Goal: Task Accomplishment & Management: Use online tool/utility

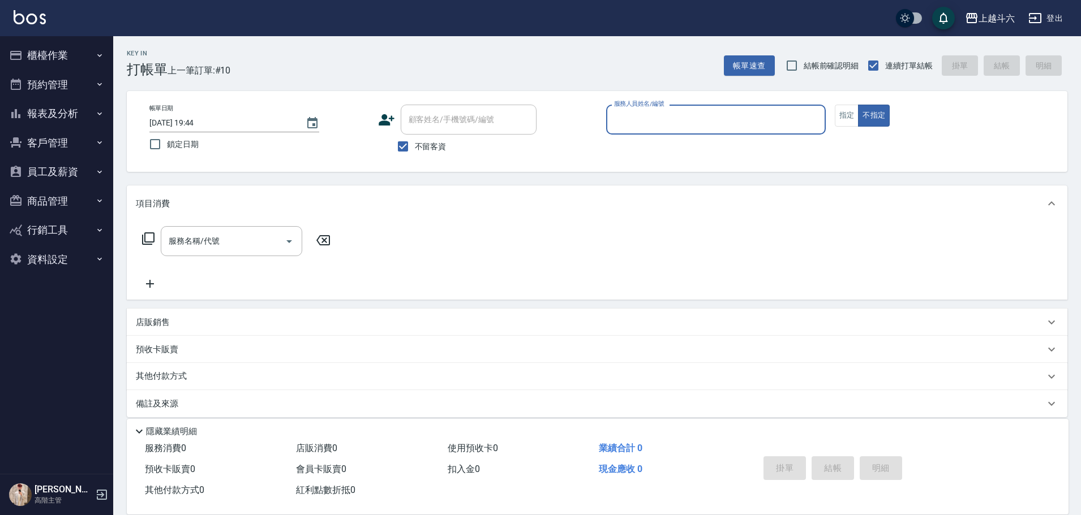
click at [93, 62] on button "櫃檯作業" at bounding box center [57, 55] width 104 height 29
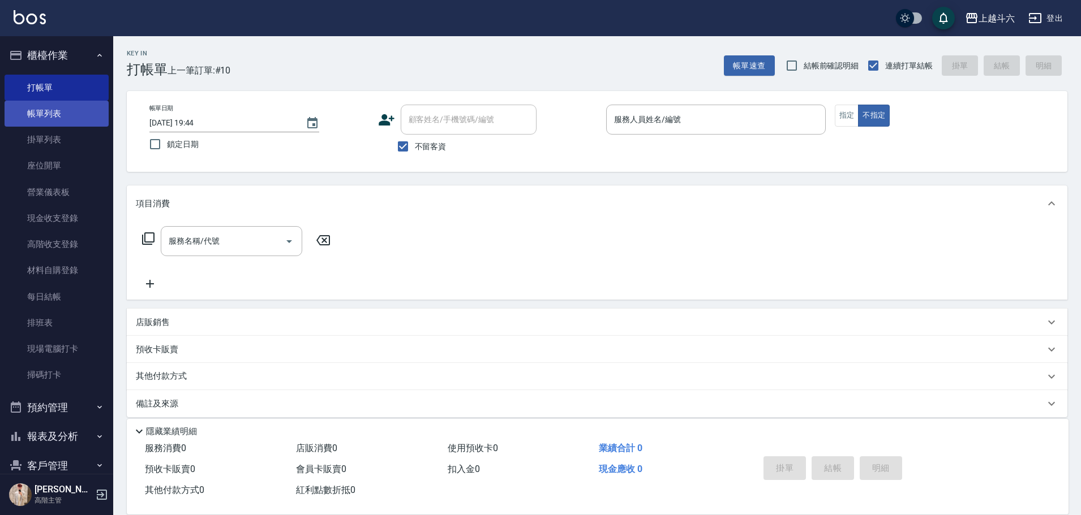
click at [88, 115] on link "帳單列表" at bounding box center [57, 114] width 104 height 26
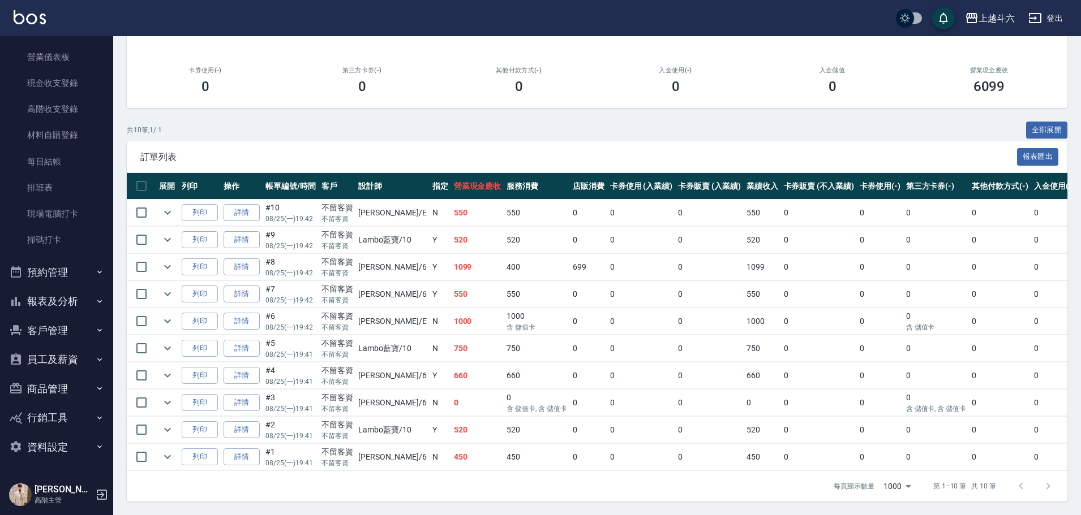
scroll to position [136, 0]
click at [81, 302] on button "報表及分析" at bounding box center [57, 300] width 104 height 29
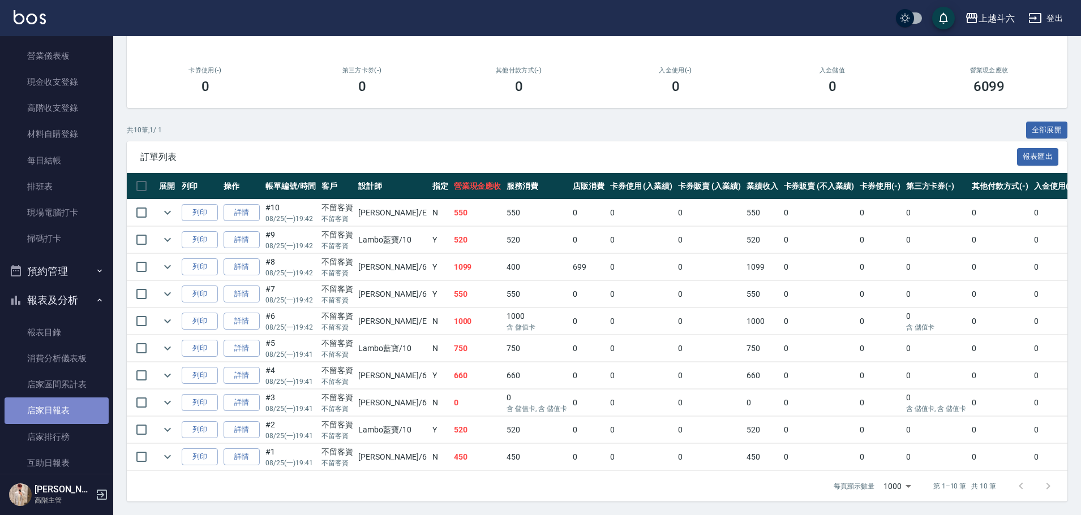
click at [78, 404] on link "店家日報表" at bounding box center [57, 411] width 104 height 26
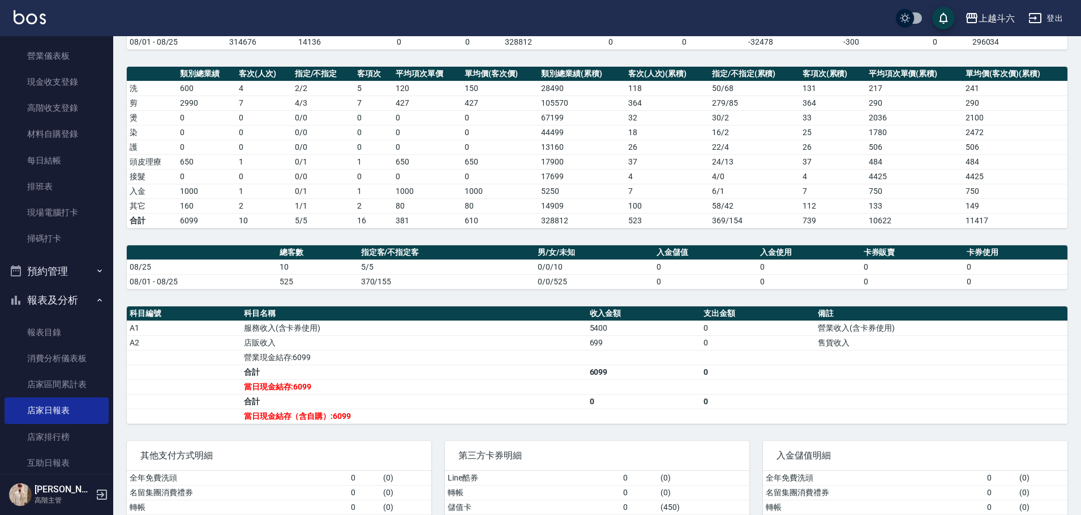
scroll to position [170, 0]
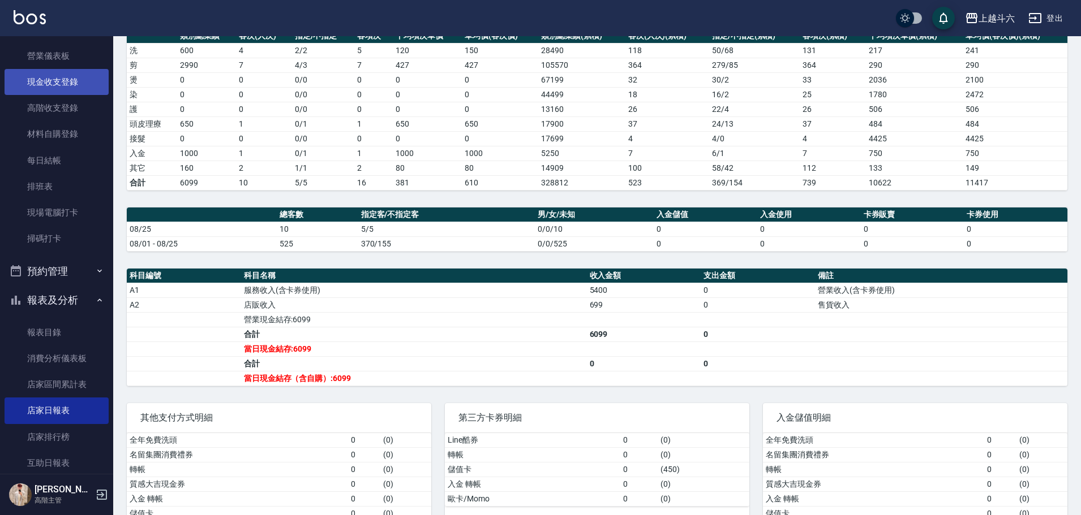
click at [80, 81] on link "現金收支登錄" at bounding box center [57, 82] width 104 height 26
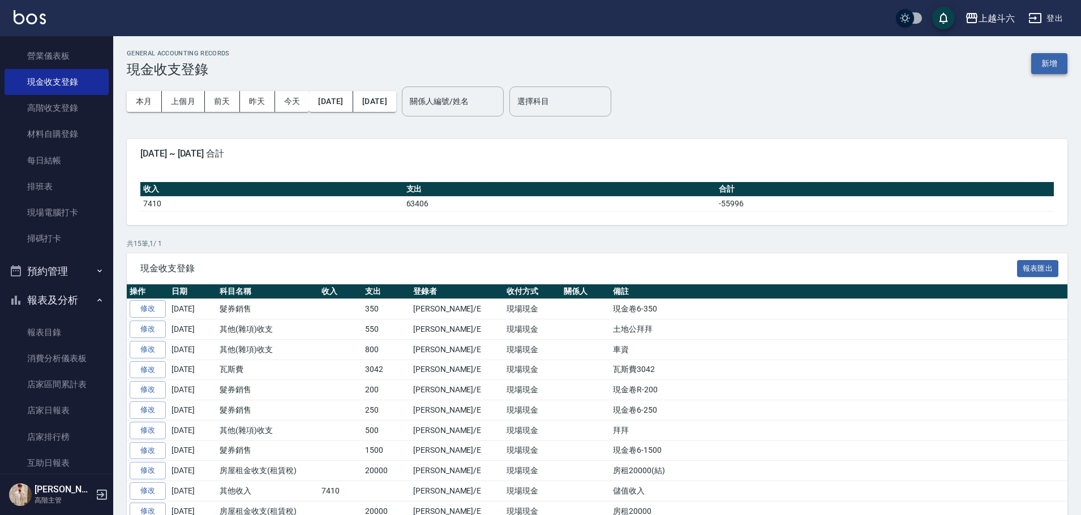
click at [1040, 65] on button "新增" at bounding box center [1049, 63] width 36 height 21
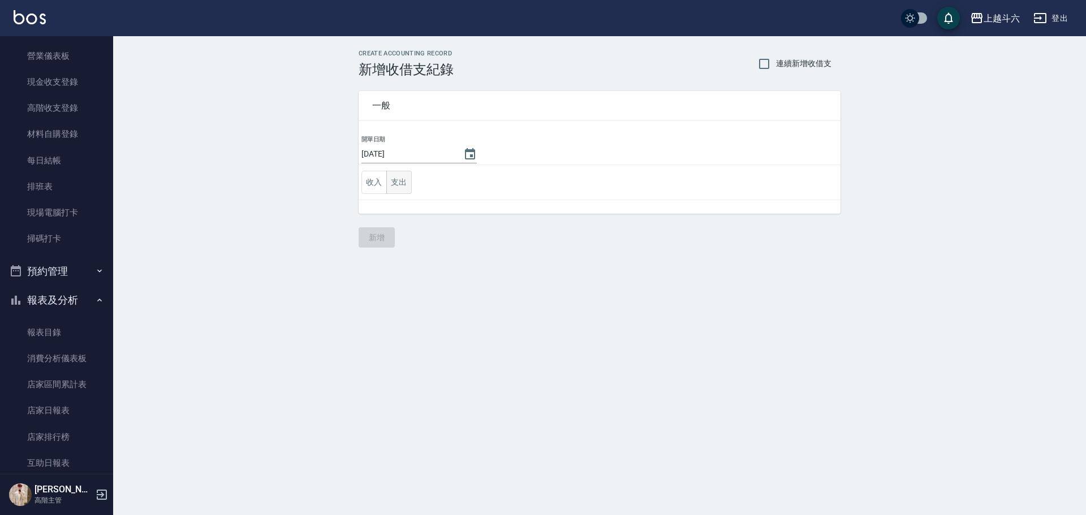
click at [405, 186] on button "支出" at bounding box center [398, 182] width 25 height 23
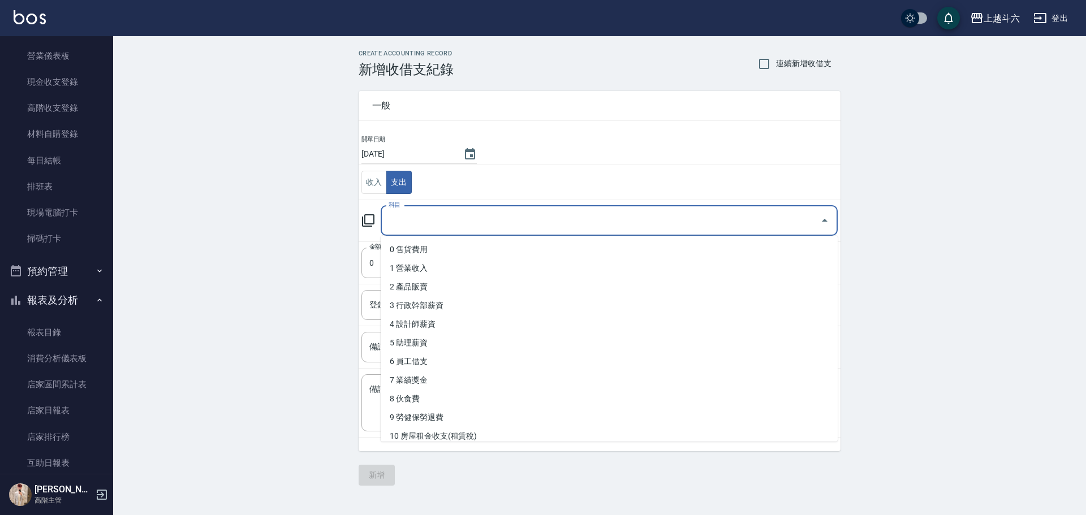
click at [441, 219] on input "科目" at bounding box center [601, 221] width 430 height 20
type input "ㄍ"
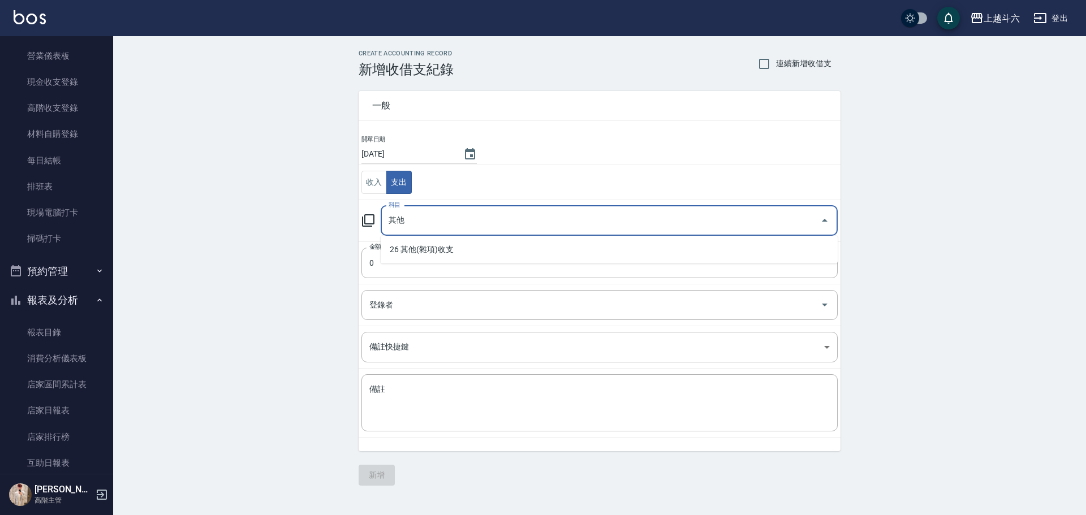
type input "26 其他(雜項)收支"
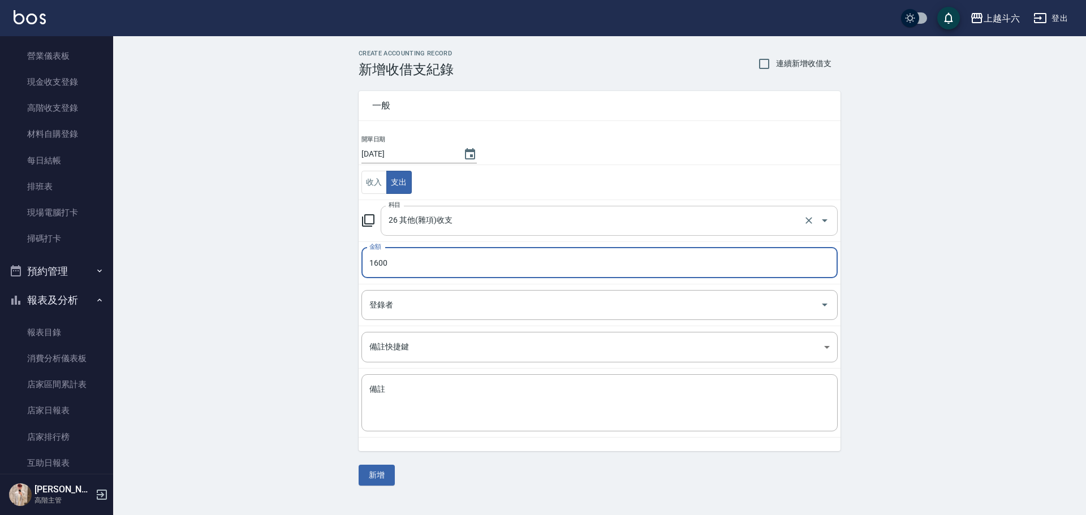
type input "1600"
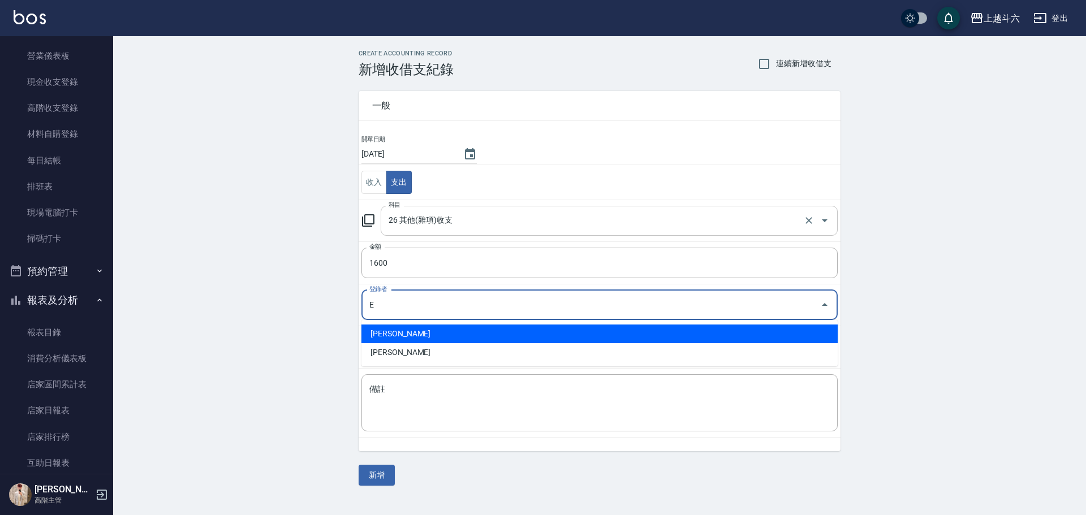
type input "[PERSON_NAME]"
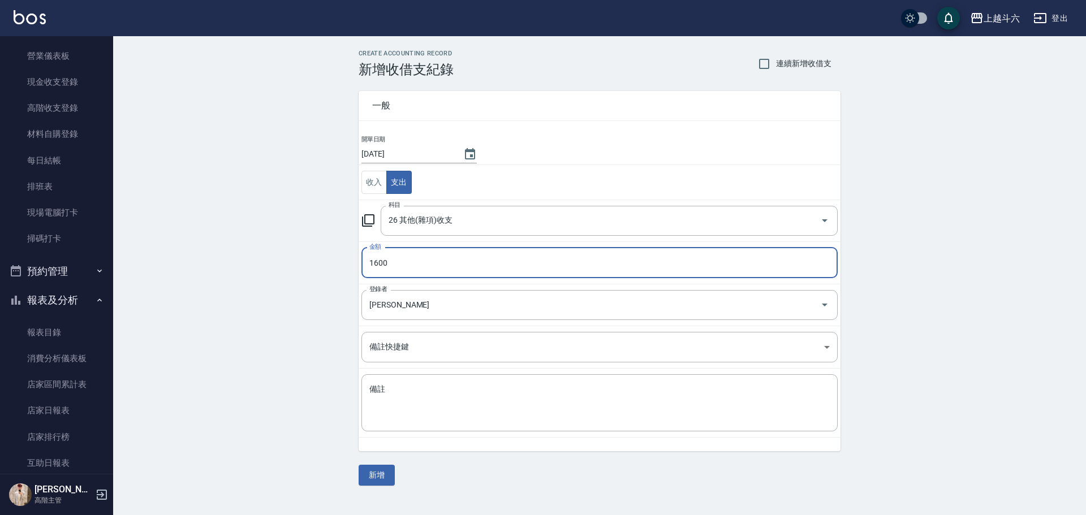
click at [464, 268] on input "1600" at bounding box center [600, 263] width 476 height 31
type input "2400"
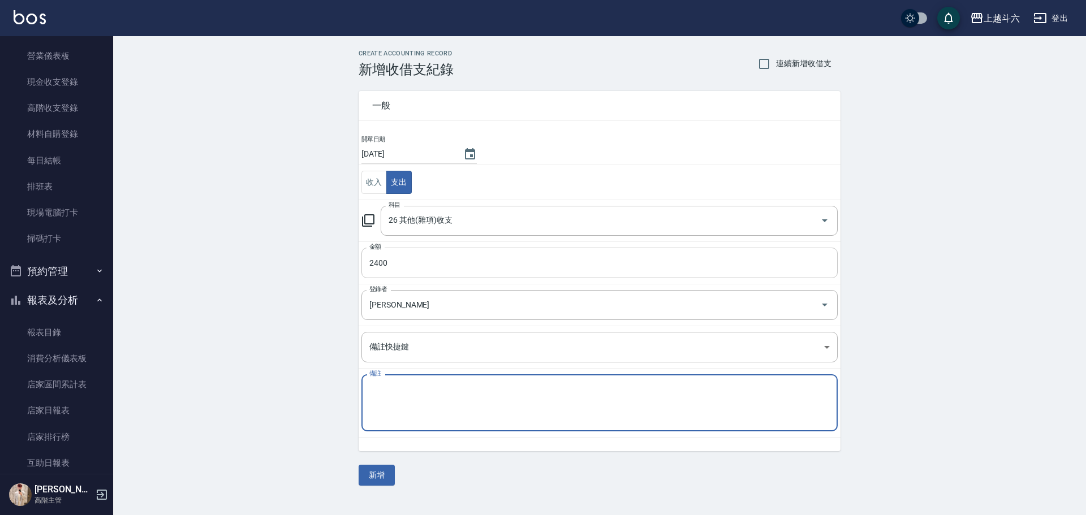
type textarea "e"
type textarea "ㄏ"
type textarea "普渡拜拜 上越*2 PS65*1"
click at [390, 480] on button "新增" at bounding box center [377, 475] width 36 height 21
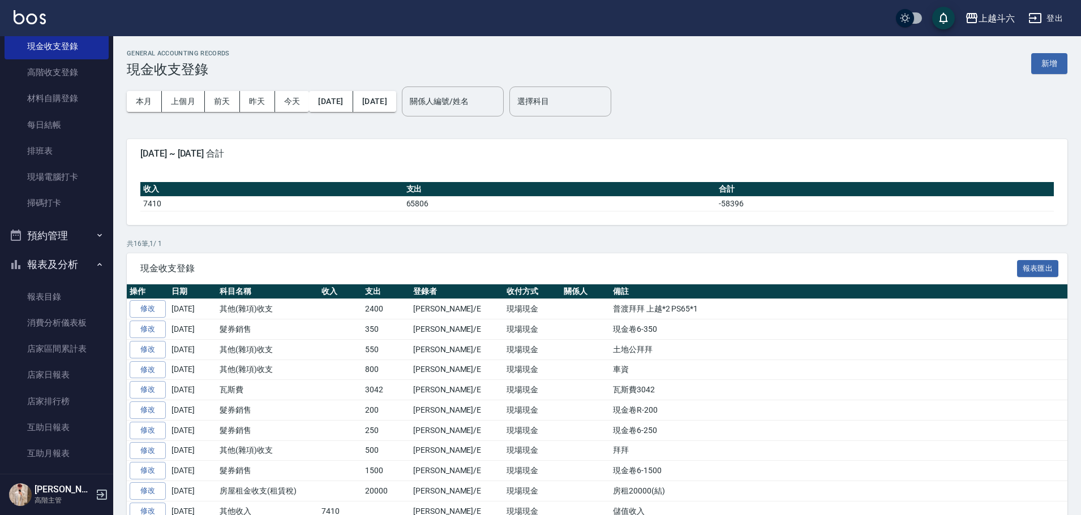
scroll to position [306, 0]
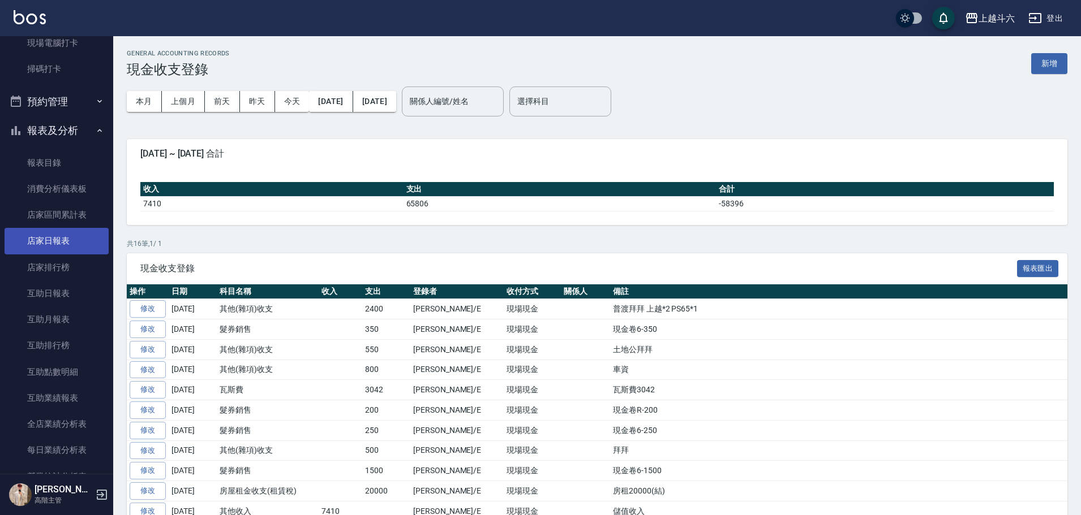
click at [75, 248] on link "店家日報表" at bounding box center [57, 241] width 104 height 26
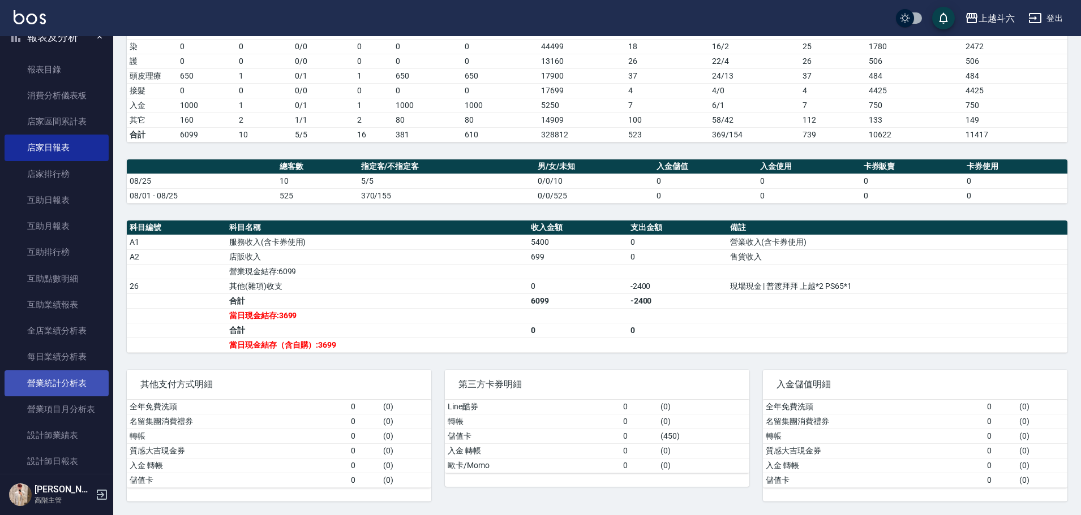
scroll to position [476, 0]
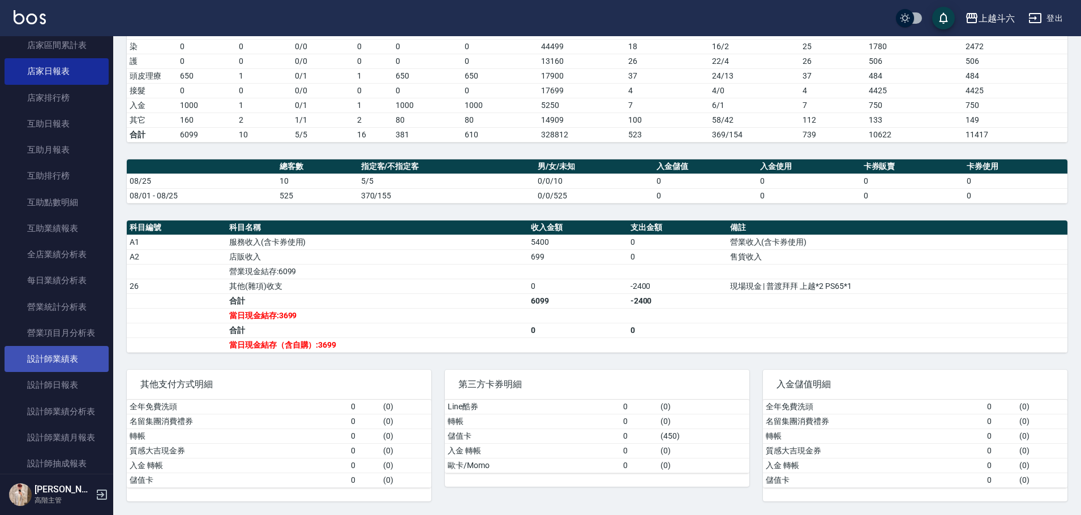
click at [86, 372] on link "設計師業績表" at bounding box center [57, 359] width 104 height 26
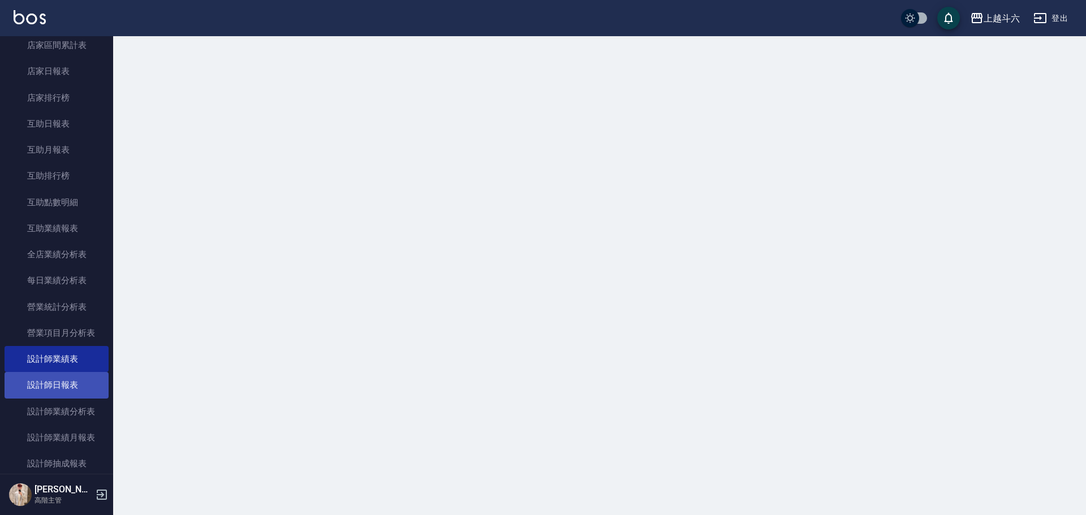
click at [93, 380] on link "設計師日報表" at bounding box center [57, 385] width 104 height 26
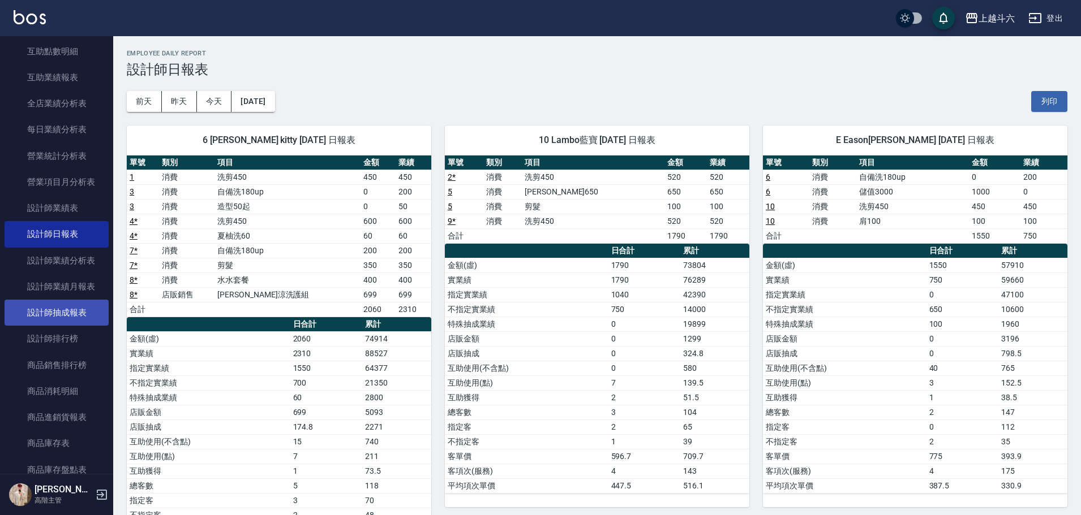
scroll to position [702, 0]
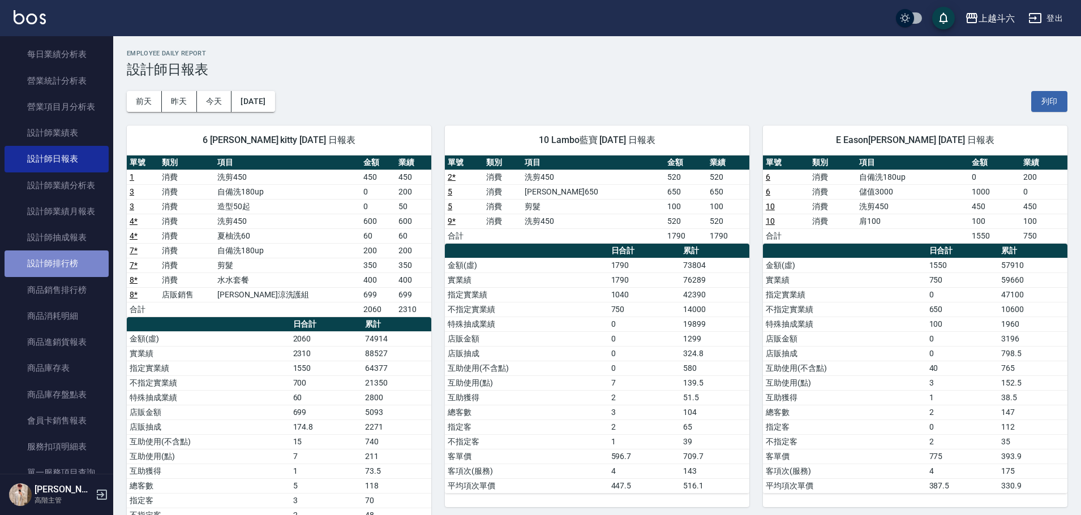
click at [84, 264] on link "設計師排行榜" at bounding box center [57, 264] width 104 height 26
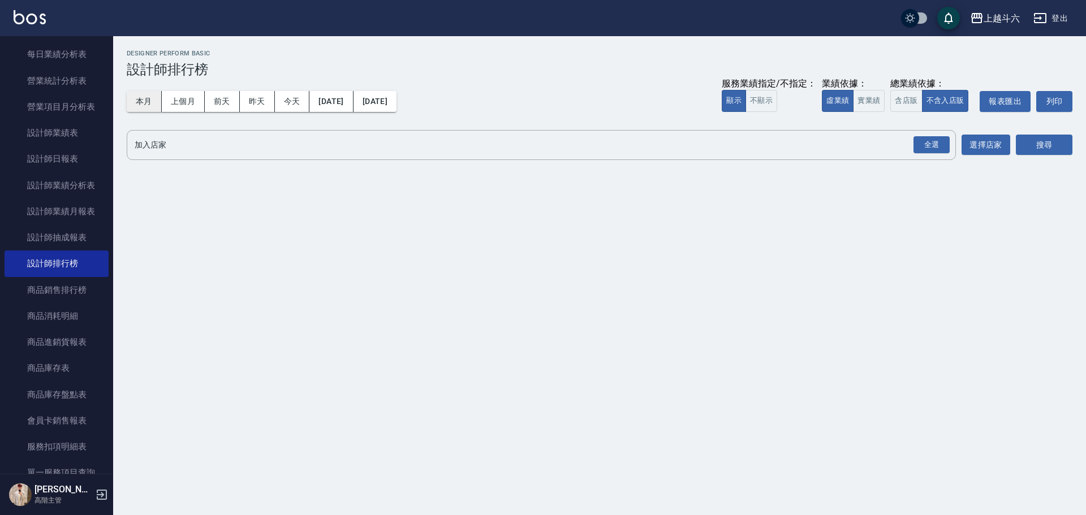
click at [153, 100] on button "本月" at bounding box center [144, 101] width 35 height 21
click at [863, 101] on button "實業績" at bounding box center [869, 101] width 32 height 22
click at [935, 149] on div "全選" at bounding box center [932, 145] width 36 height 18
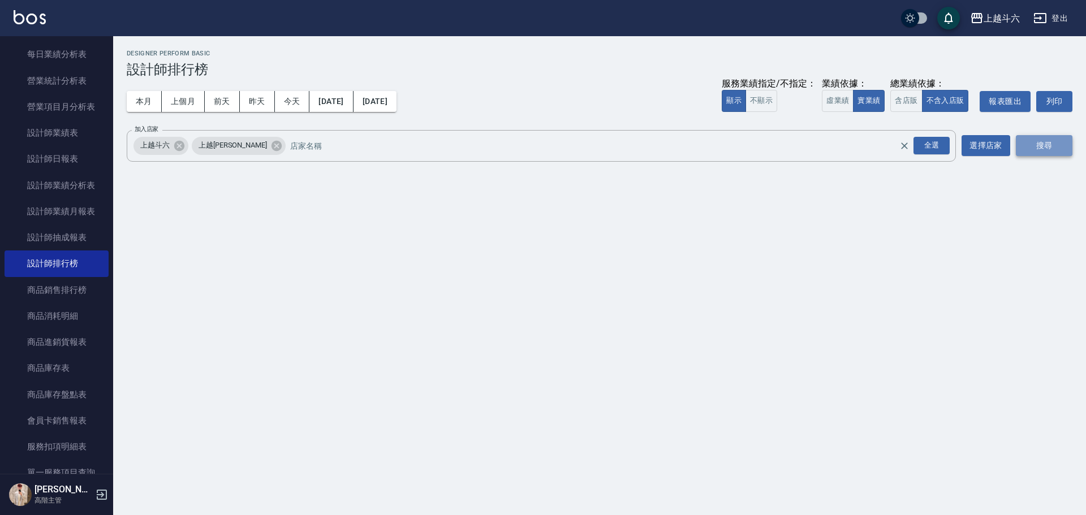
click at [1058, 149] on button "搜尋" at bounding box center [1044, 145] width 57 height 21
click at [1059, 149] on button "搜尋" at bounding box center [1044, 145] width 57 height 21
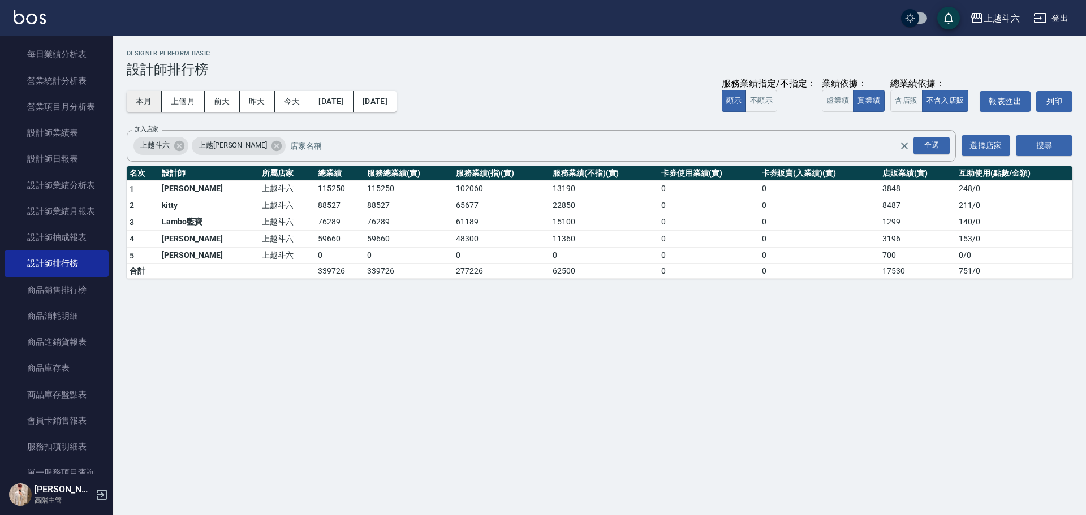
click at [147, 108] on button "本月" at bounding box center [144, 101] width 35 height 21
click at [32, 24] on link at bounding box center [30, 18] width 32 height 16
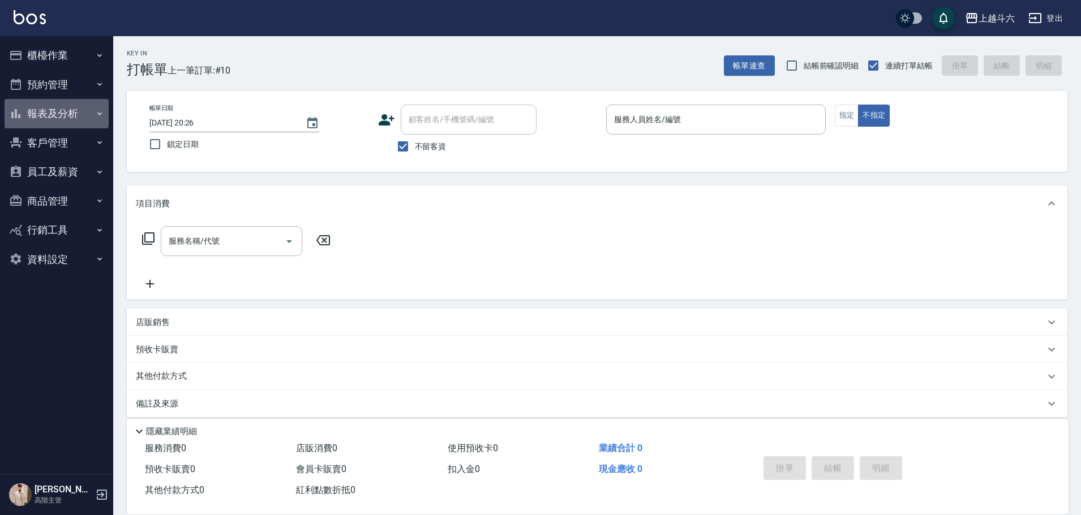
click at [82, 114] on button "報表及分析" at bounding box center [57, 113] width 104 height 29
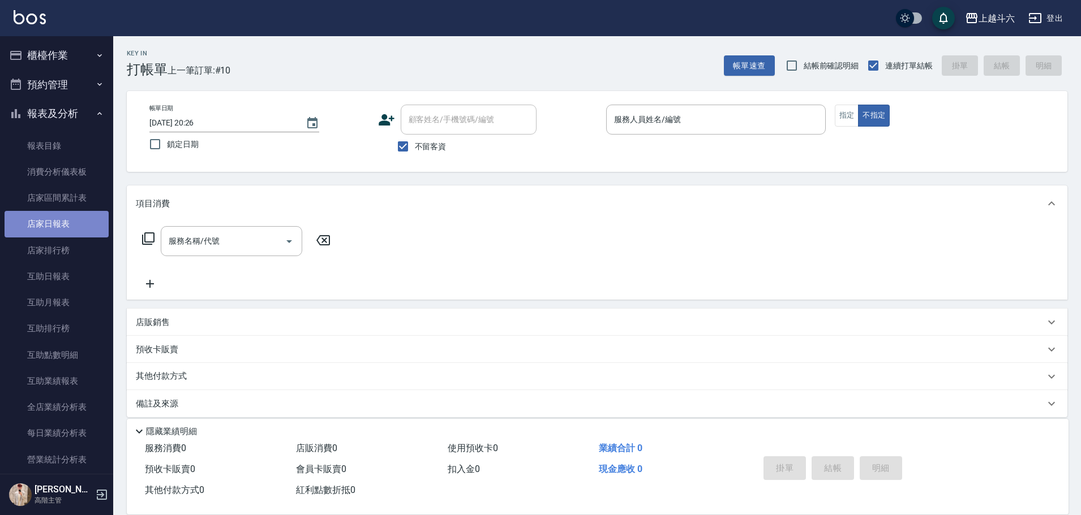
click at [82, 223] on link "店家日報表" at bounding box center [57, 224] width 104 height 26
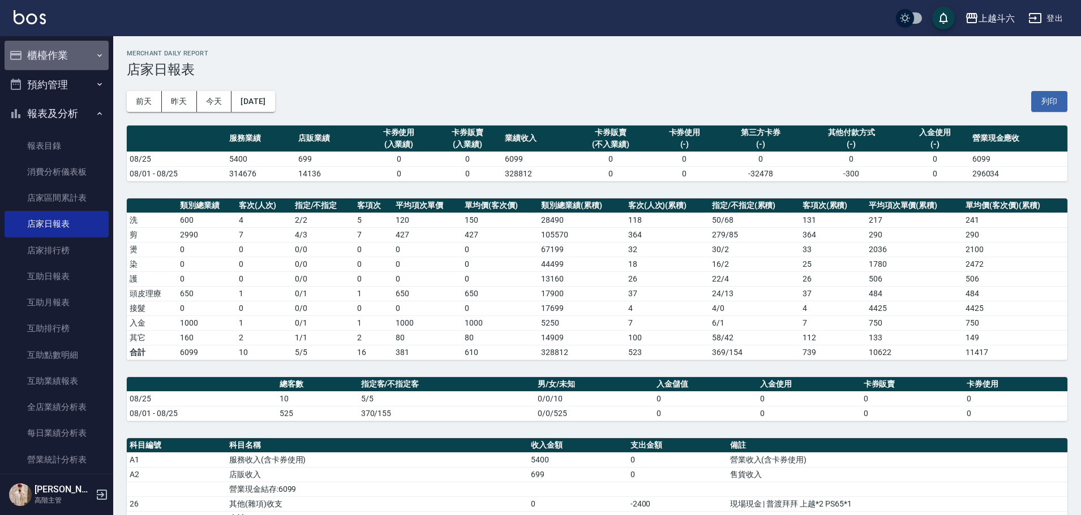
click at [79, 59] on button "櫃檯作業" at bounding box center [57, 55] width 104 height 29
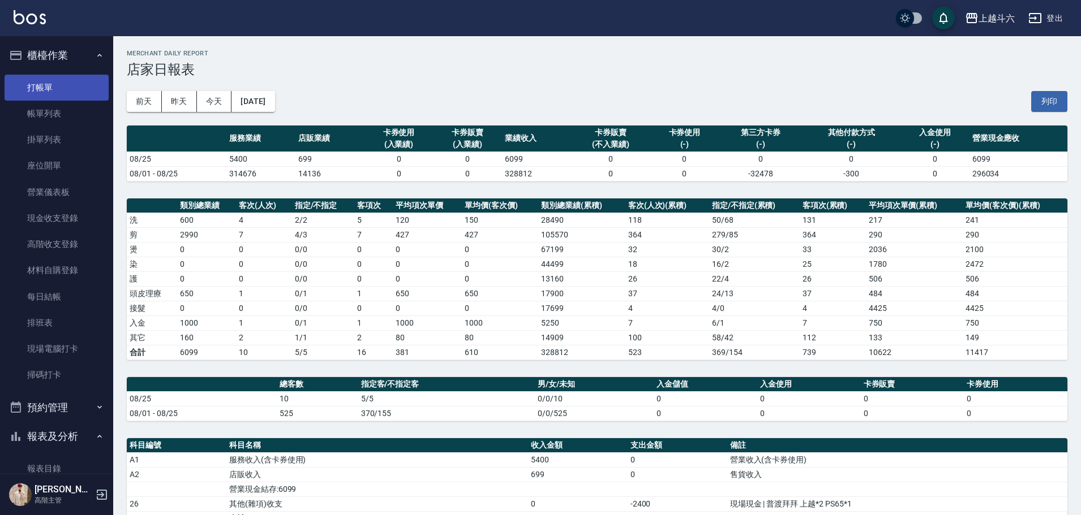
click at [96, 80] on link "打帳單" at bounding box center [57, 88] width 104 height 26
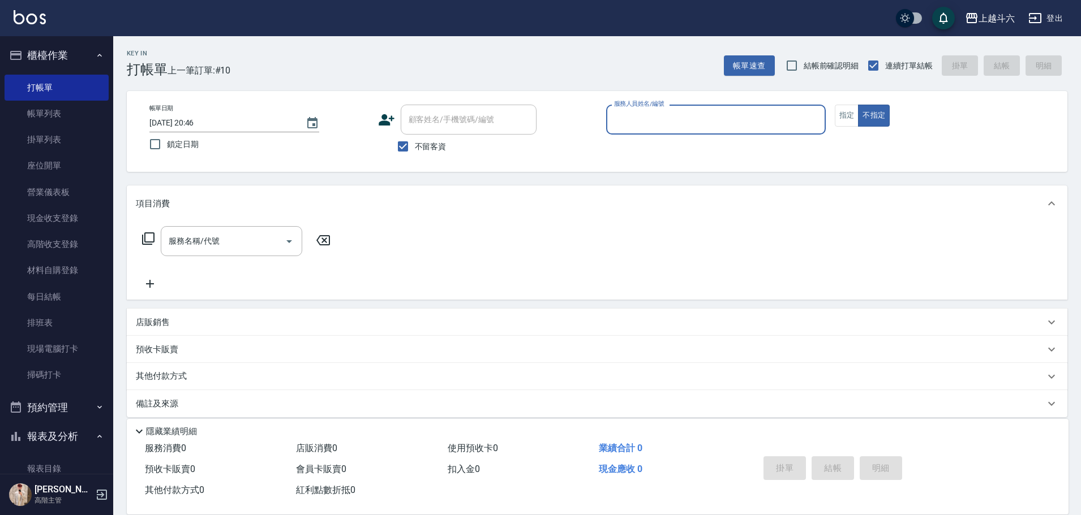
click at [742, 139] on p at bounding box center [716, 141] width 220 height 12
click at [745, 125] on input "服務人員姓名/編號" at bounding box center [715, 120] width 209 height 20
type input "Lambo藍寶-10"
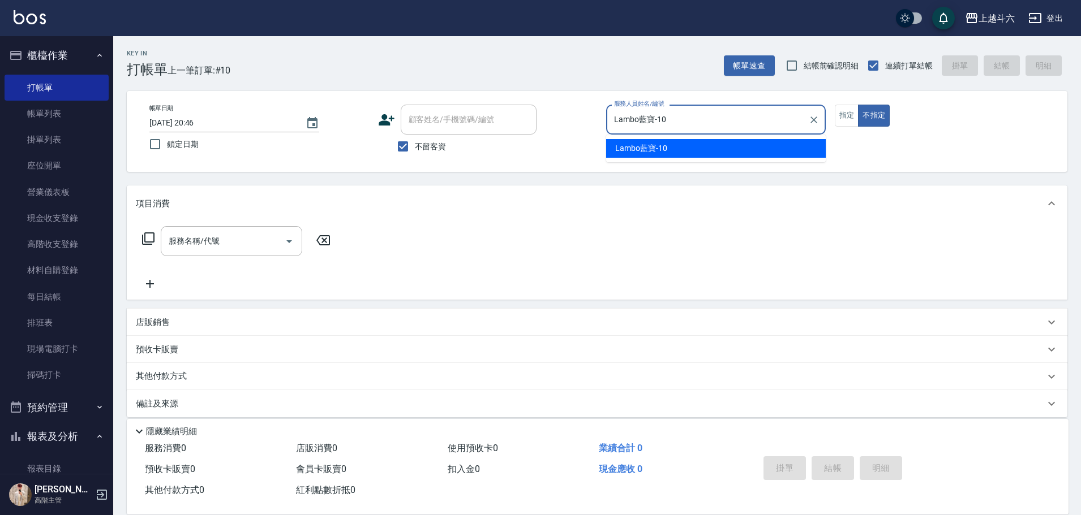
type button "false"
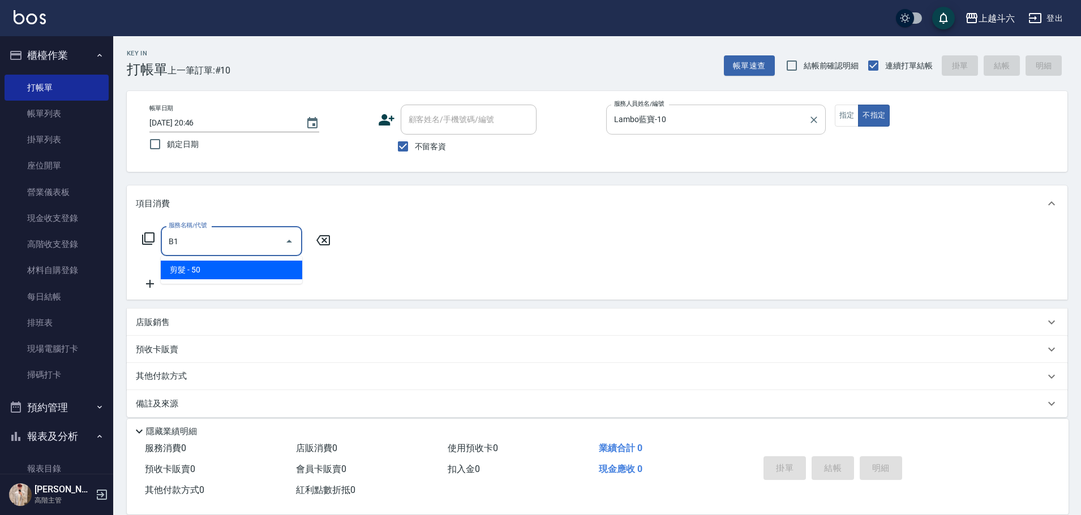
type input "剪髮(B1)"
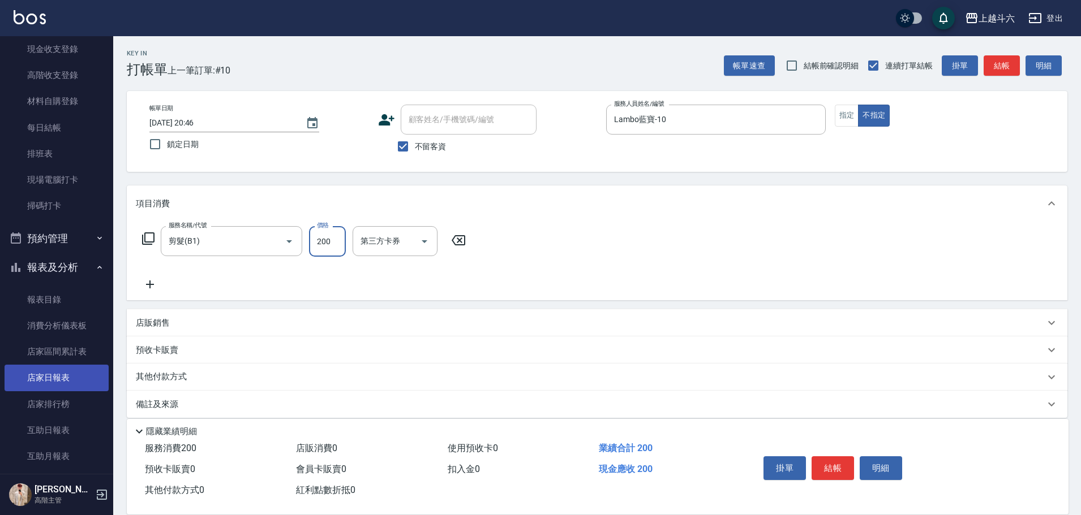
scroll to position [170, 0]
type input "200"
click at [59, 382] on link "店家日報表" at bounding box center [57, 377] width 104 height 26
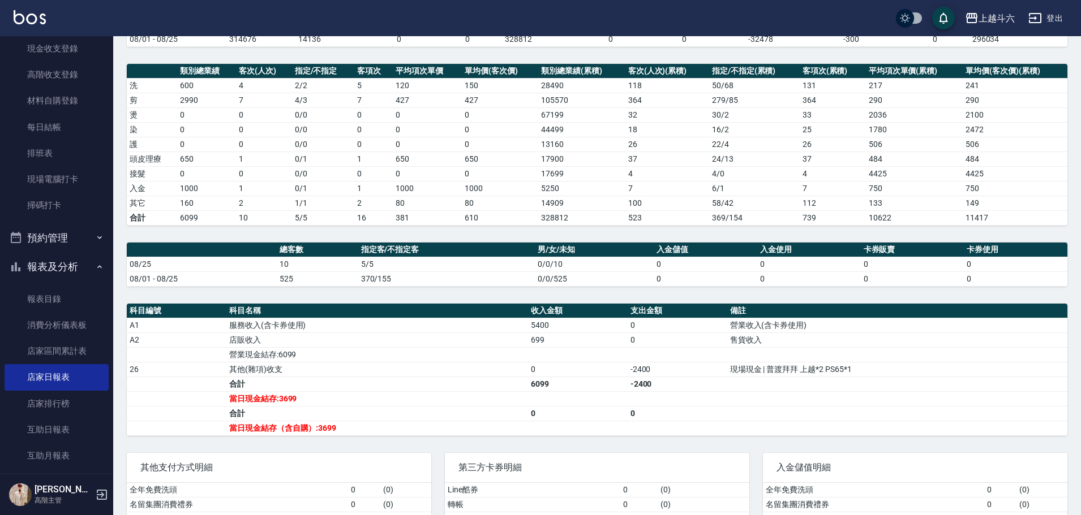
scroll to position [170, 0]
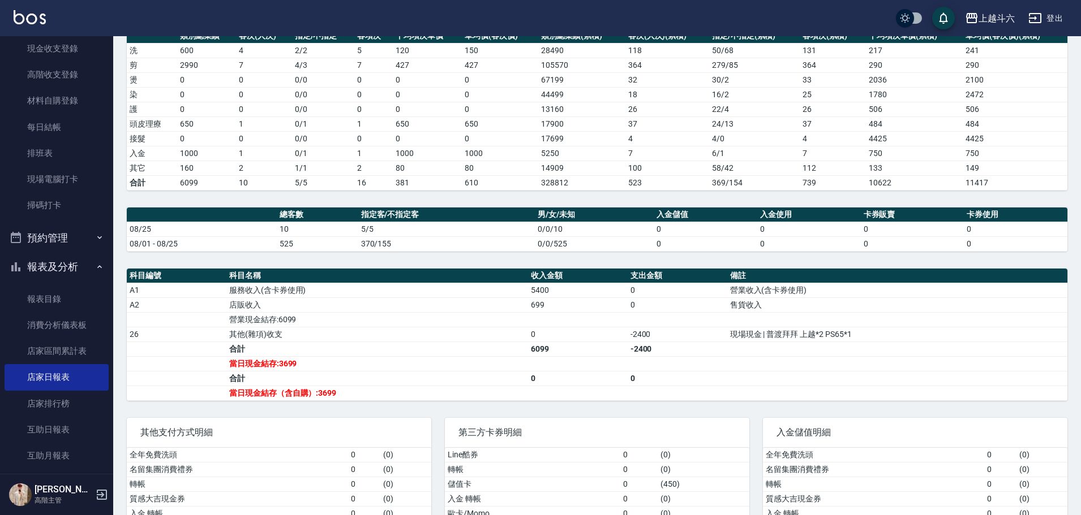
click at [25, 15] on img at bounding box center [30, 17] width 32 height 14
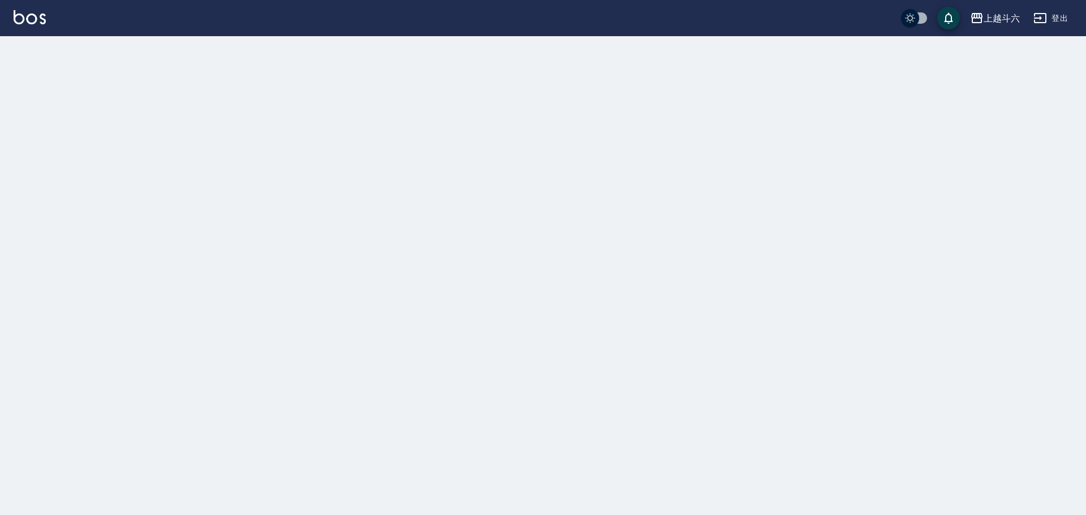
click at [25, 15] on img at bounding box center [30, 17] width 32 height 14
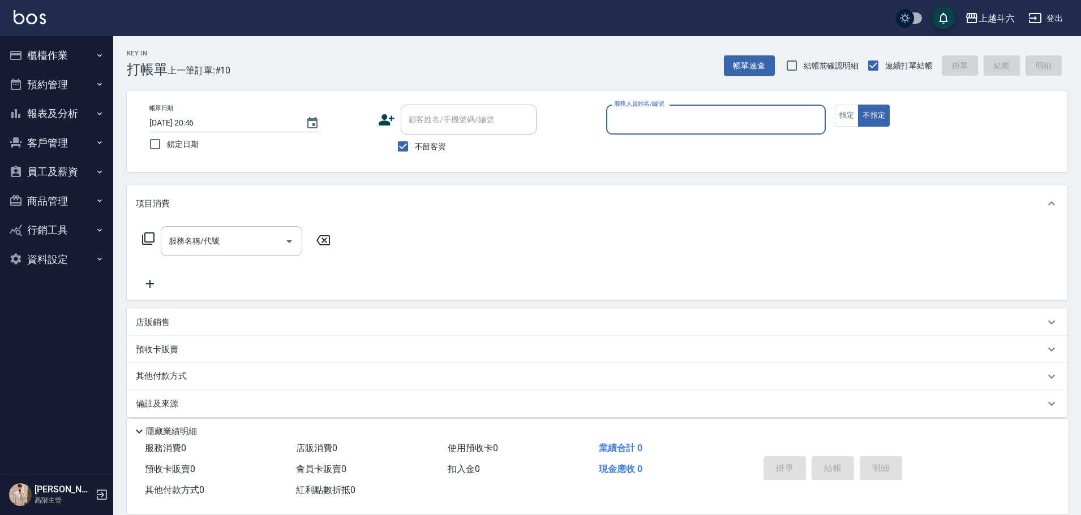
click at [74, 115] on button "報表及分析" at bounding box center [57, 113] width 104 height 29
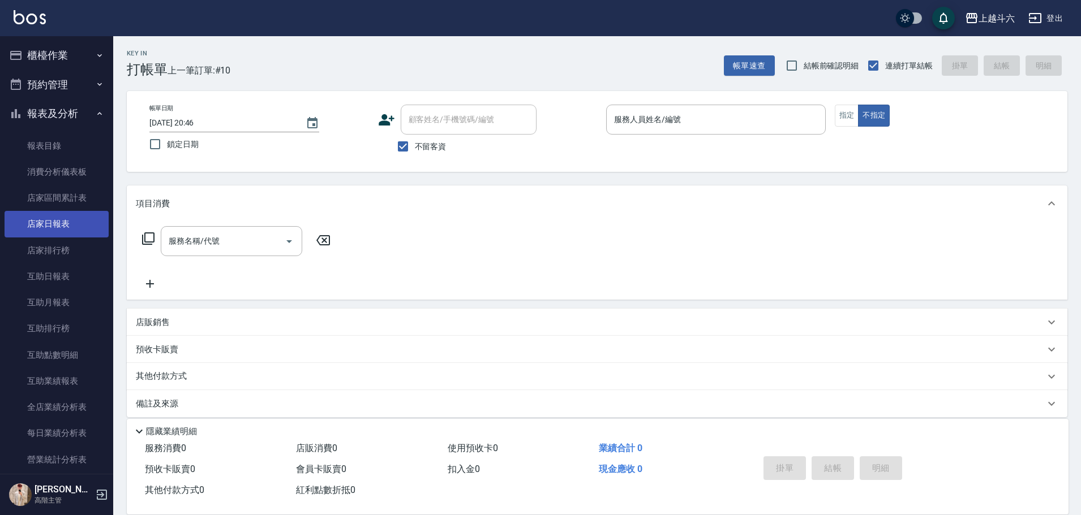
click at [81, 231] on link "店家日報表" at bounding box center [57, 224] width 104 height 26
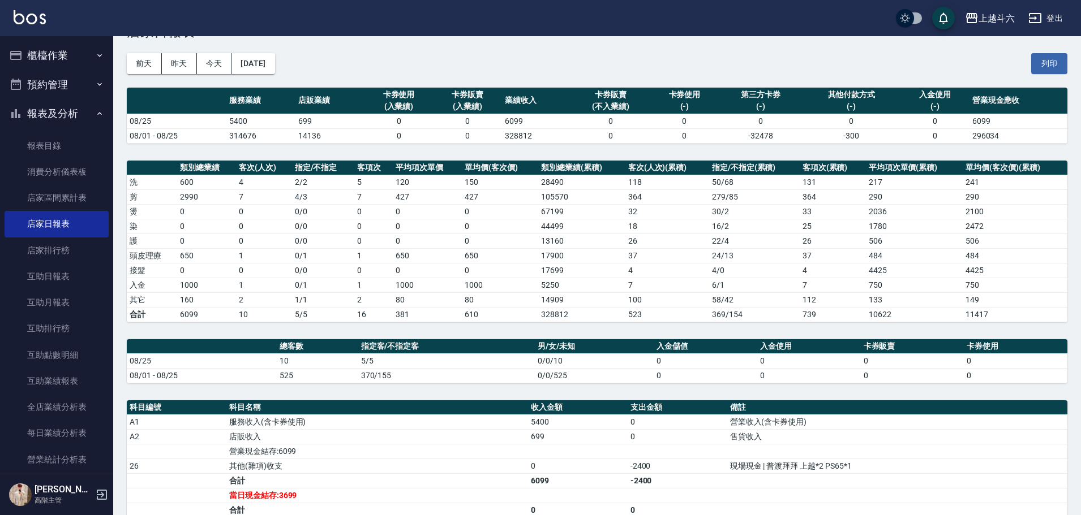
scroll to position [218, 0]
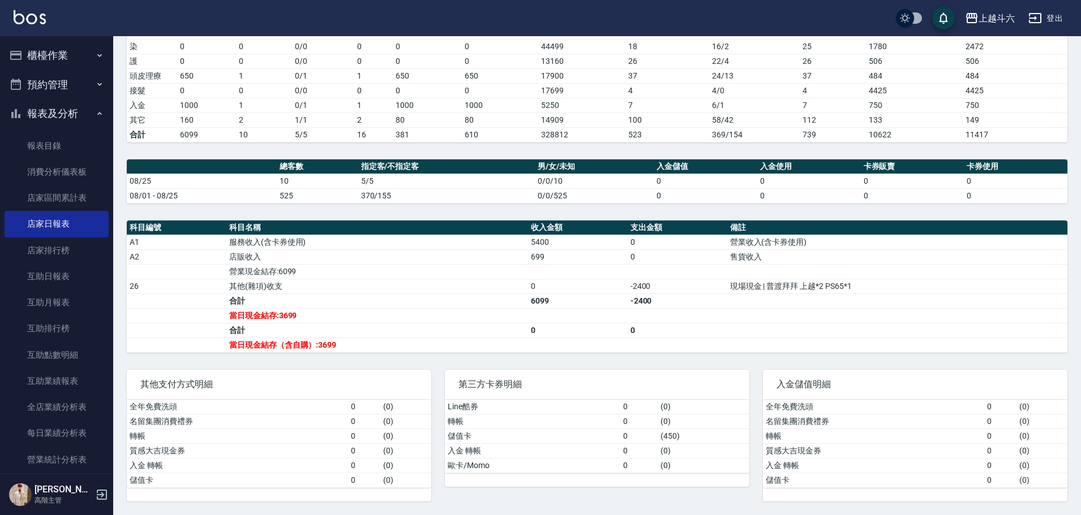
click at [85, 58] on button "櫃檯作業" at bounding box center [57, 55] width 104 height 29
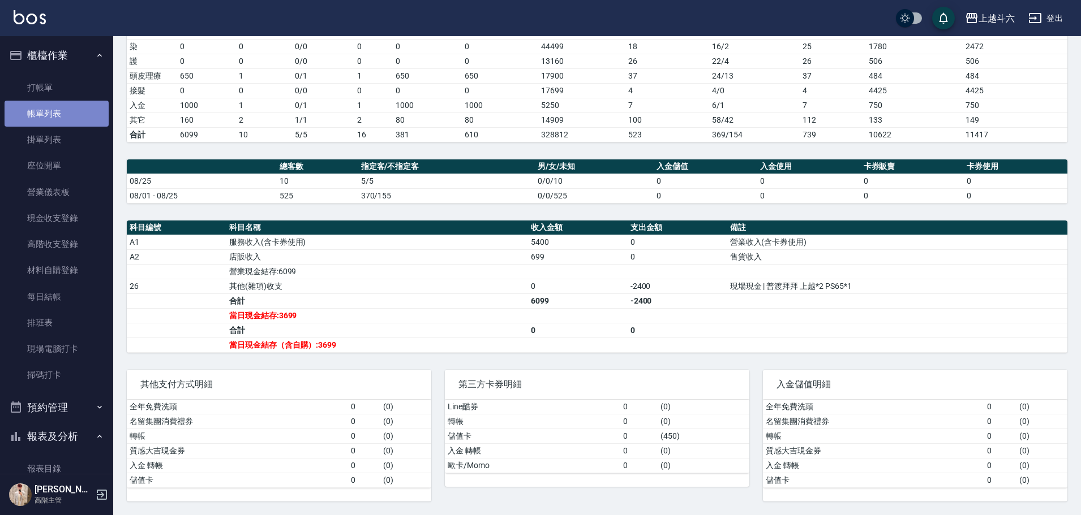
click at [80, 114] on link "帳單列表" at bounding box center [57, 114] width 104 height 26
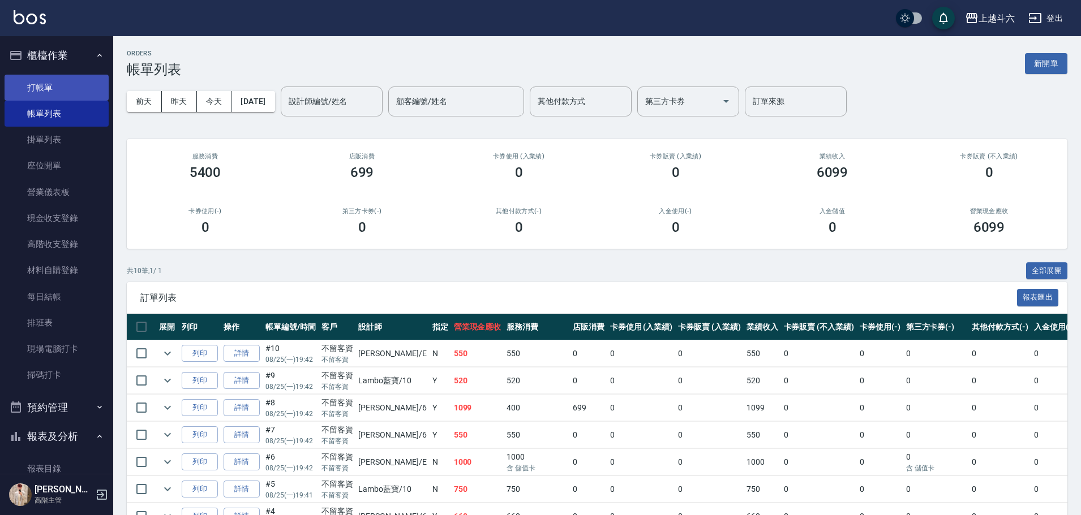
click at [57, 91] on link "打帳單" at bounding box center [57, 88] width 104 height 26
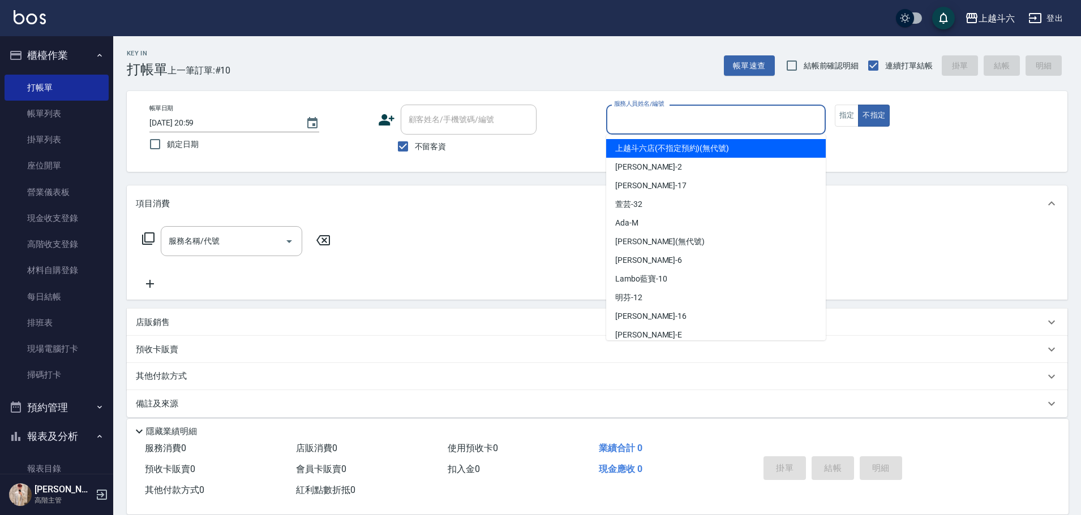
click at [687, 117] on input "服務人員姓名/編號" at bounding box center [715, 120] width 209 height 20
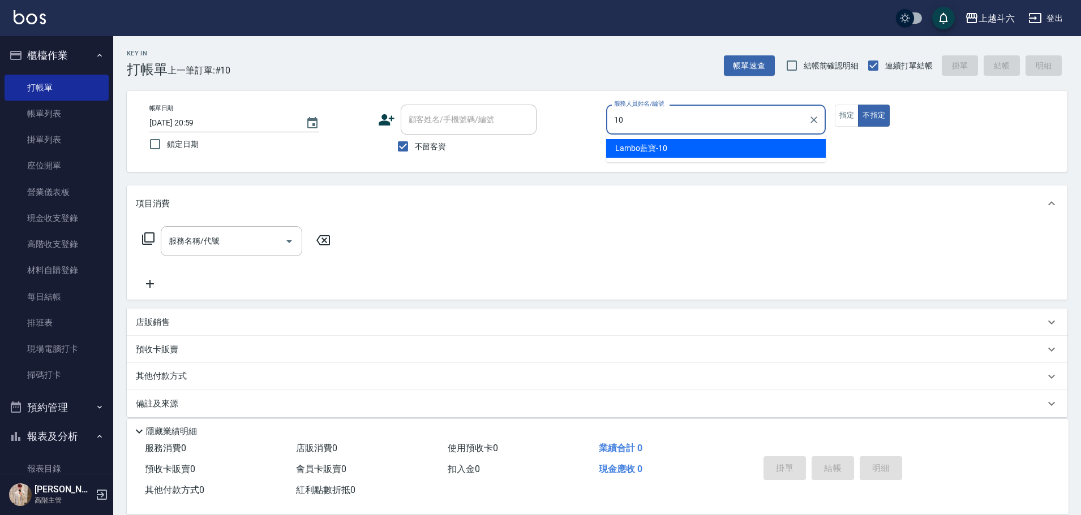
type input "Lambo藍寶-10"
type button "false"
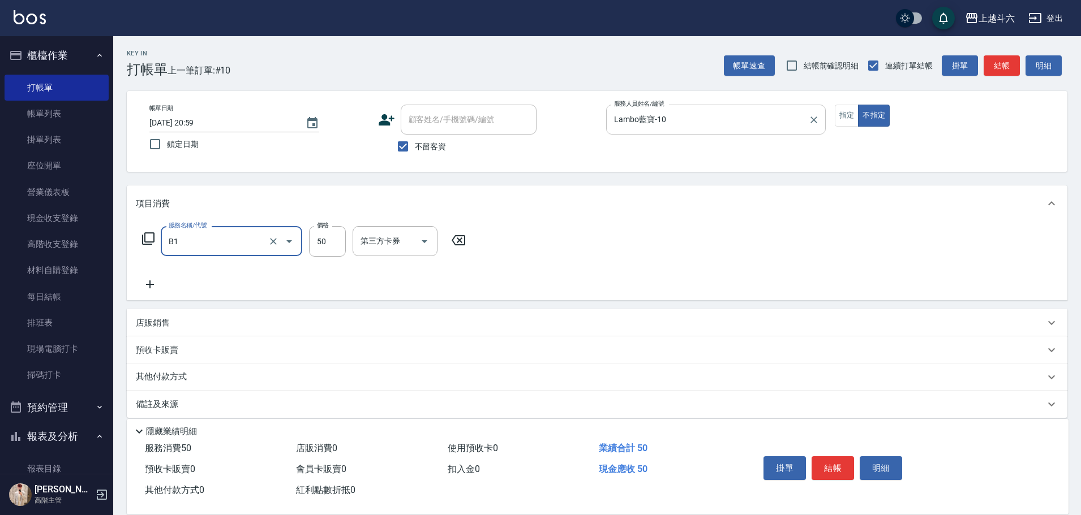
type input "剪髮(B1)"
type input "200"
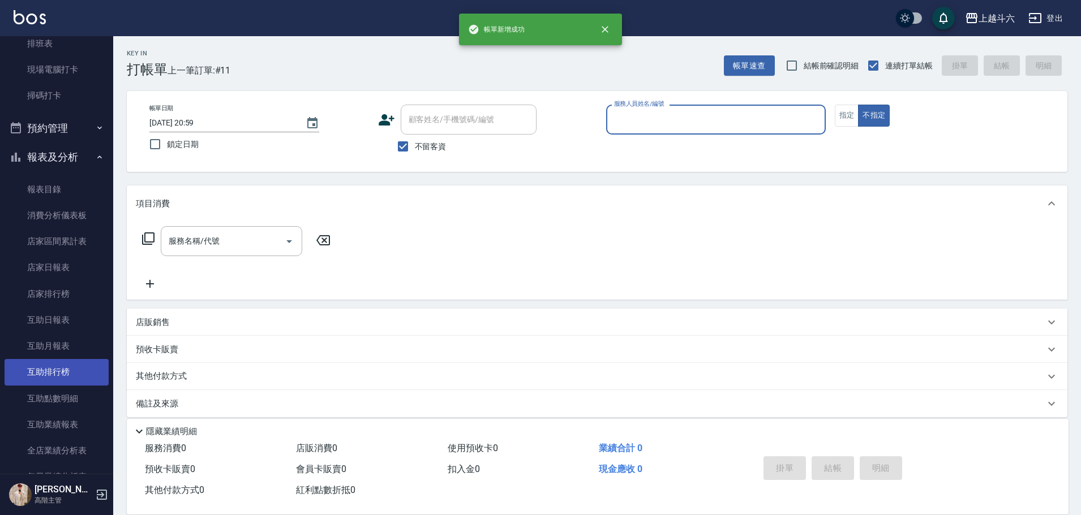
scroll to position [283, 0]
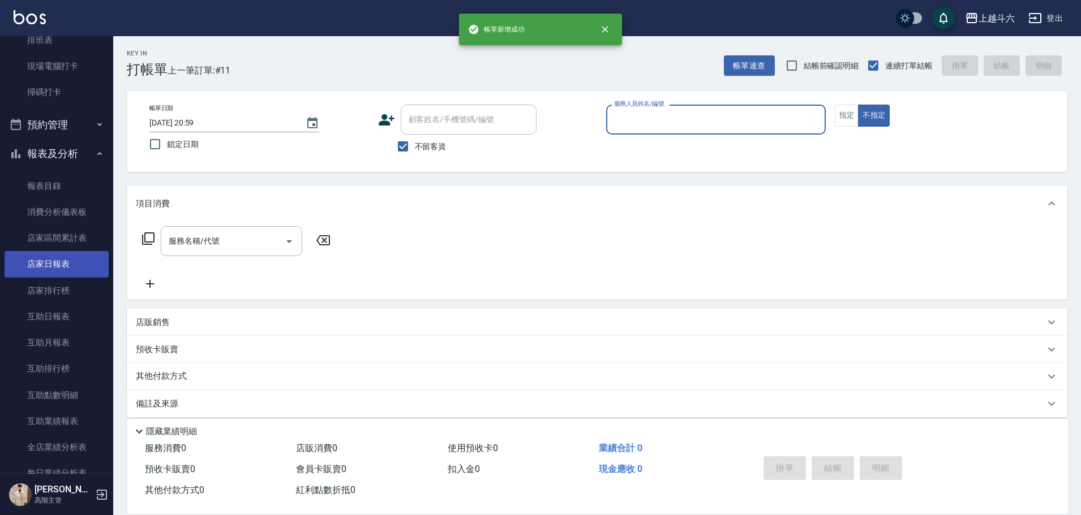
click at [70, 262] on link "店家日報表" at bounding box center [57, 264] width 104 height 26
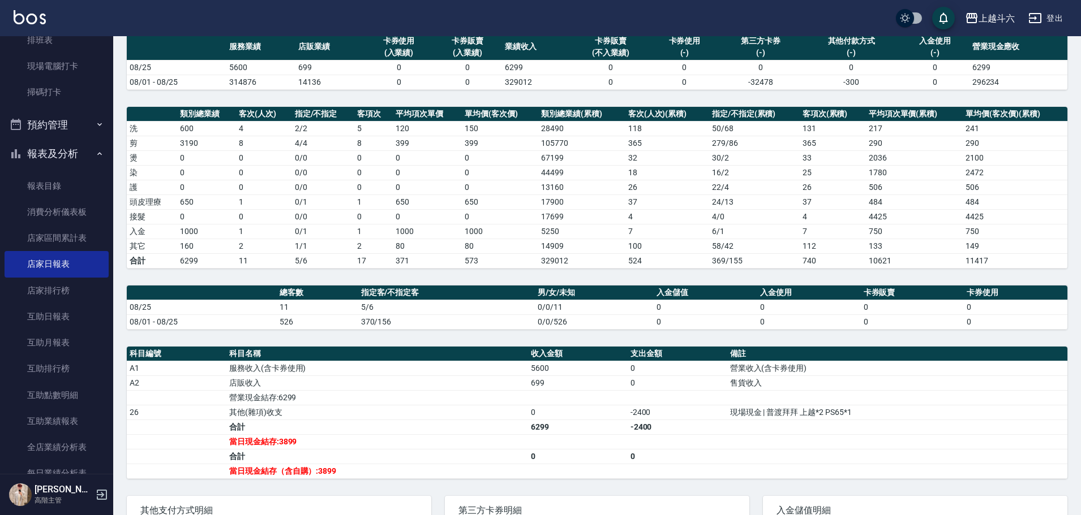
scroll to position [113, 0]
